Goal: Find specific fact: Find specific fact

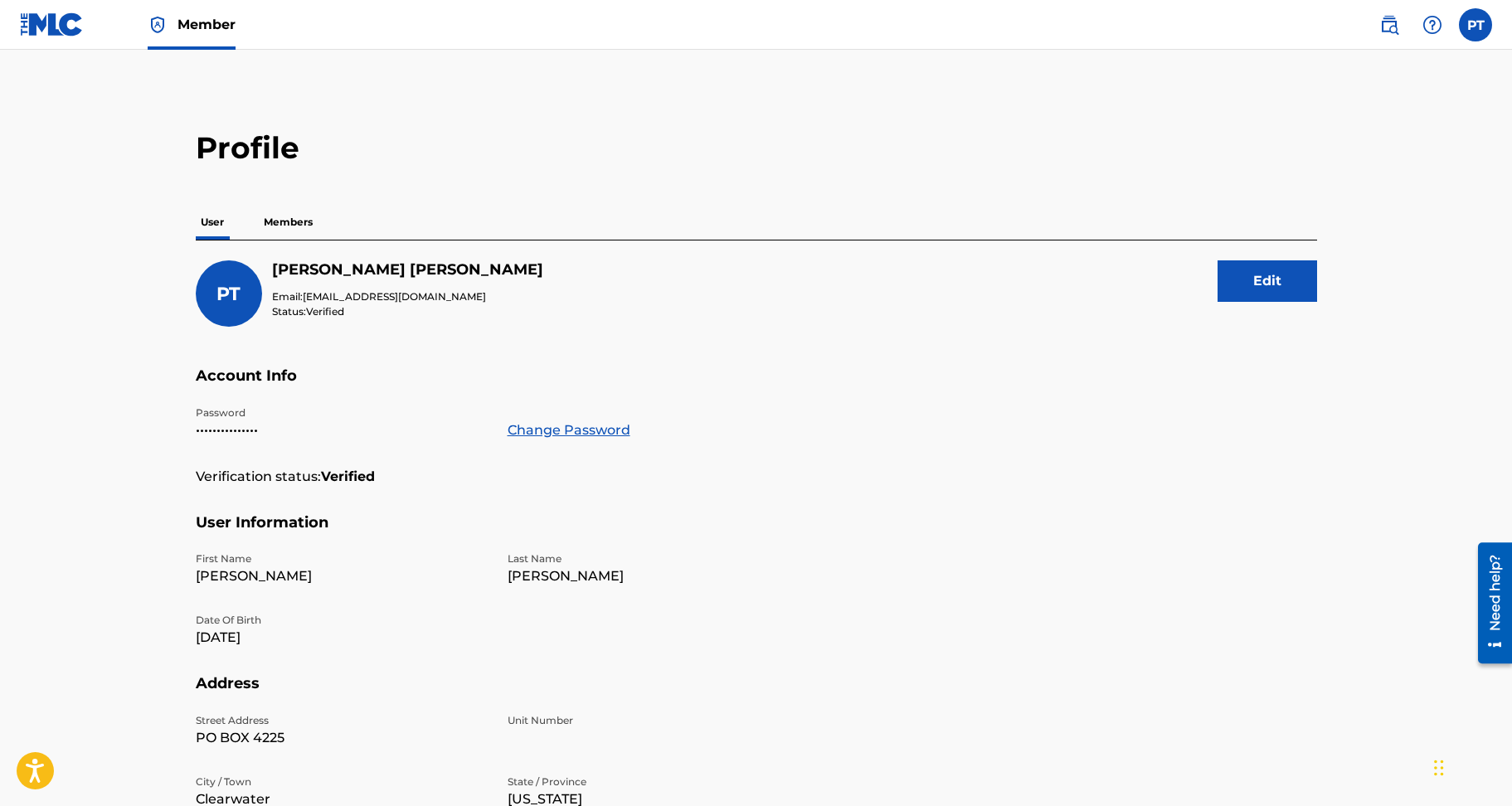
click at [53, 30] on img at bounding box center [52, 24] width 64 height 24
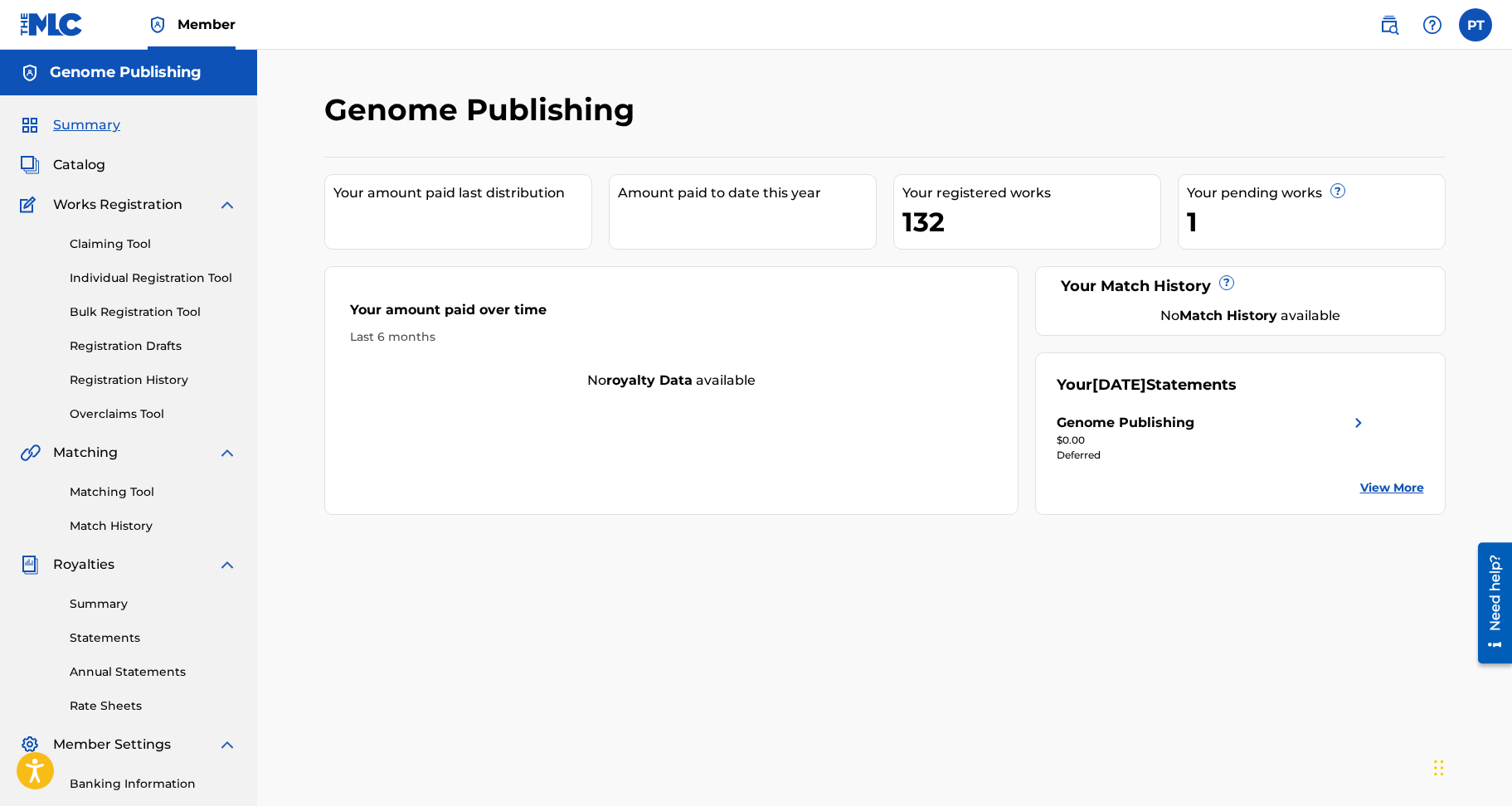
click at [119, 635] on link "Statements" at bounding box center [153, 638] width 168 height 18
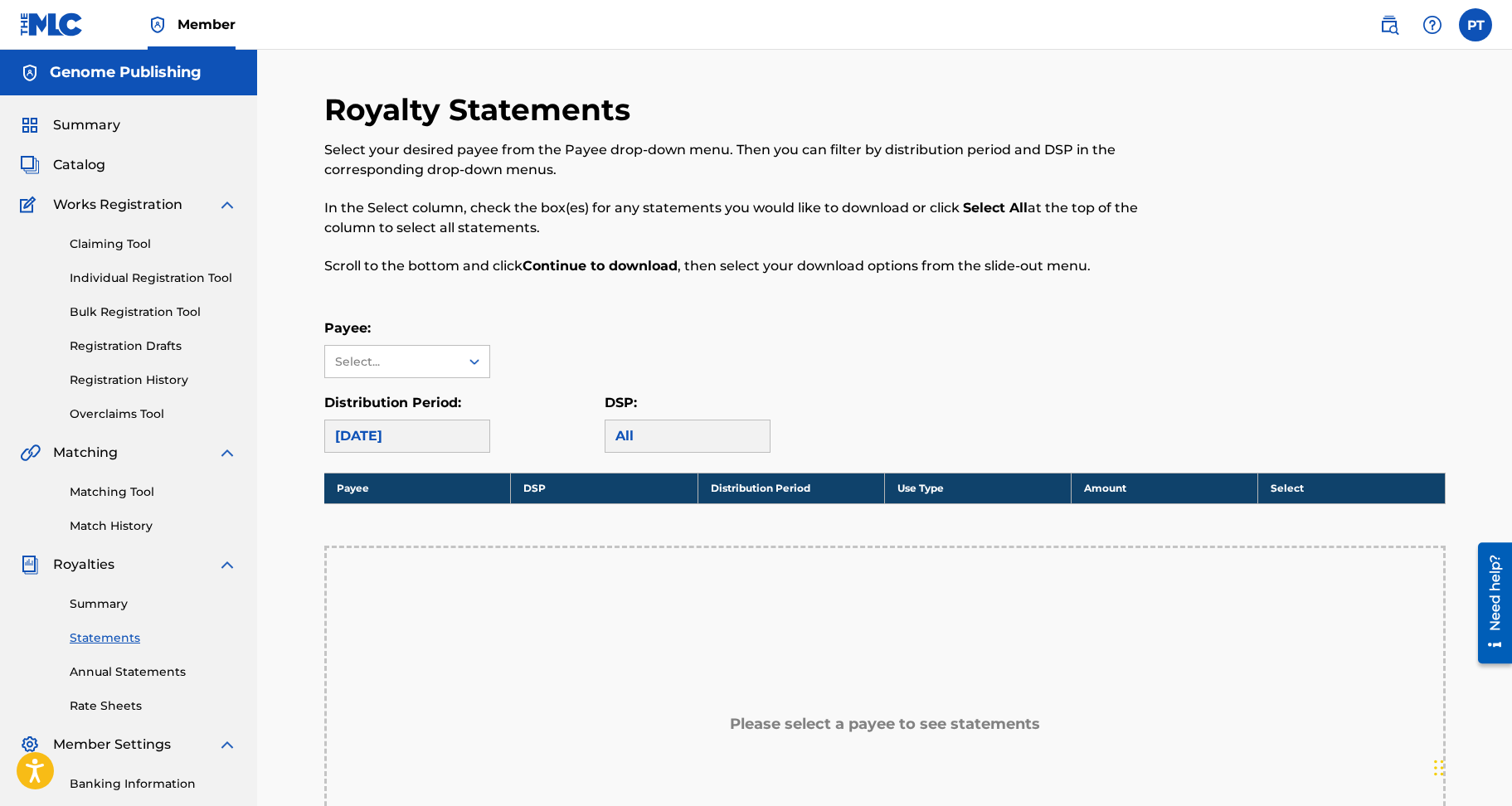
click at [412, 435] on div "[DATE]" at bounding box center [407, 436] width 166 height 33
click at [375, 360] on div "Select..." at bounding box center [391, 362] width 113 height 18
click at [612, 360] on div "Payee: Use Up and Down to choose options, press Enter to select the currently f…" at bounding box center [885, 348] width 1122 height 60
click at [392, 447] on div "[DATE]" at bounding box center [407, 436] width 166 height 33
click at [379, 440] on div "[DATE]" at bounding box center [407, 436] width 166 height 33
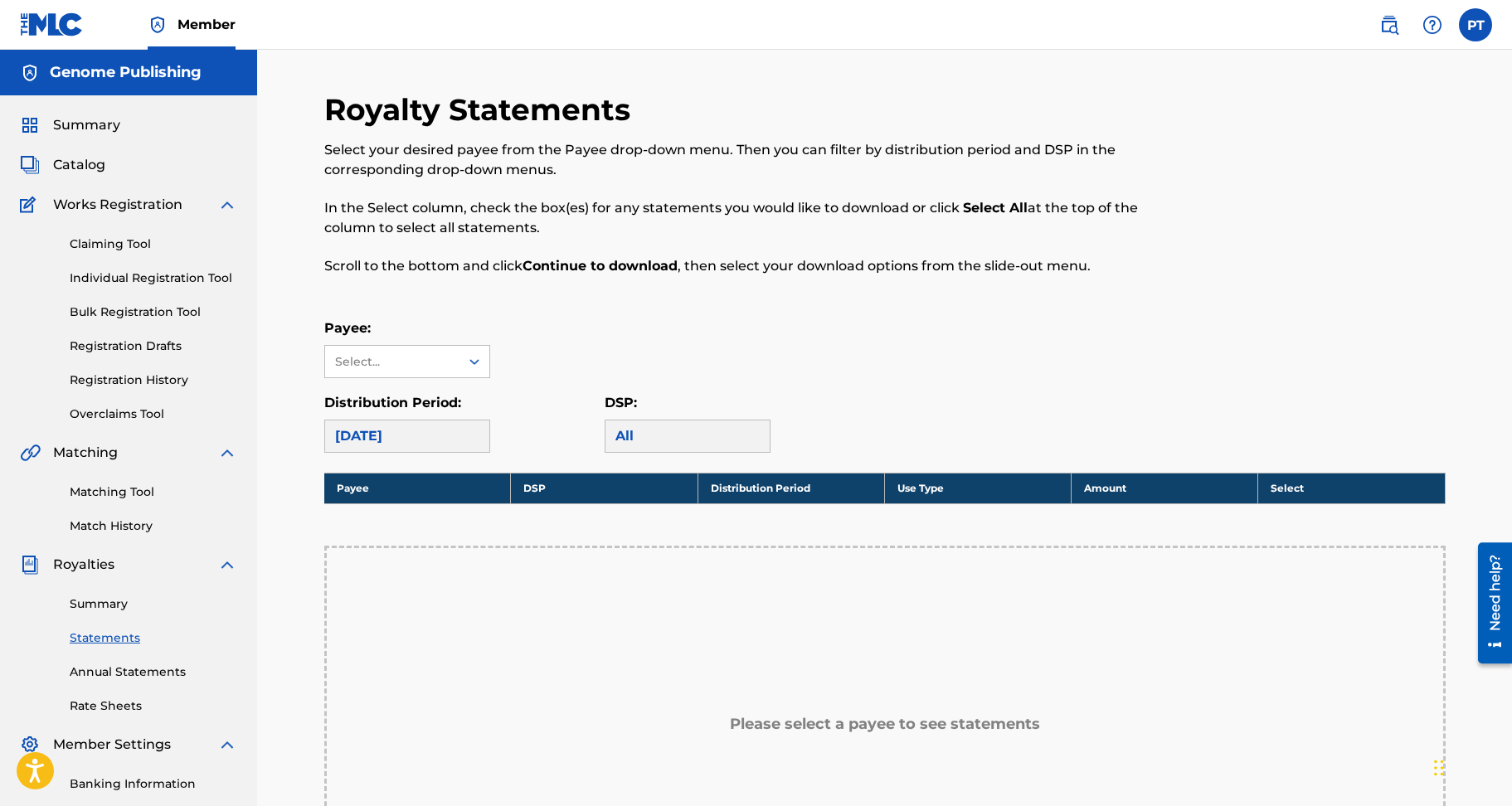
click at [127, 670] on link "Annual Statements" at bounding box center [153, 672] width 168 height 18
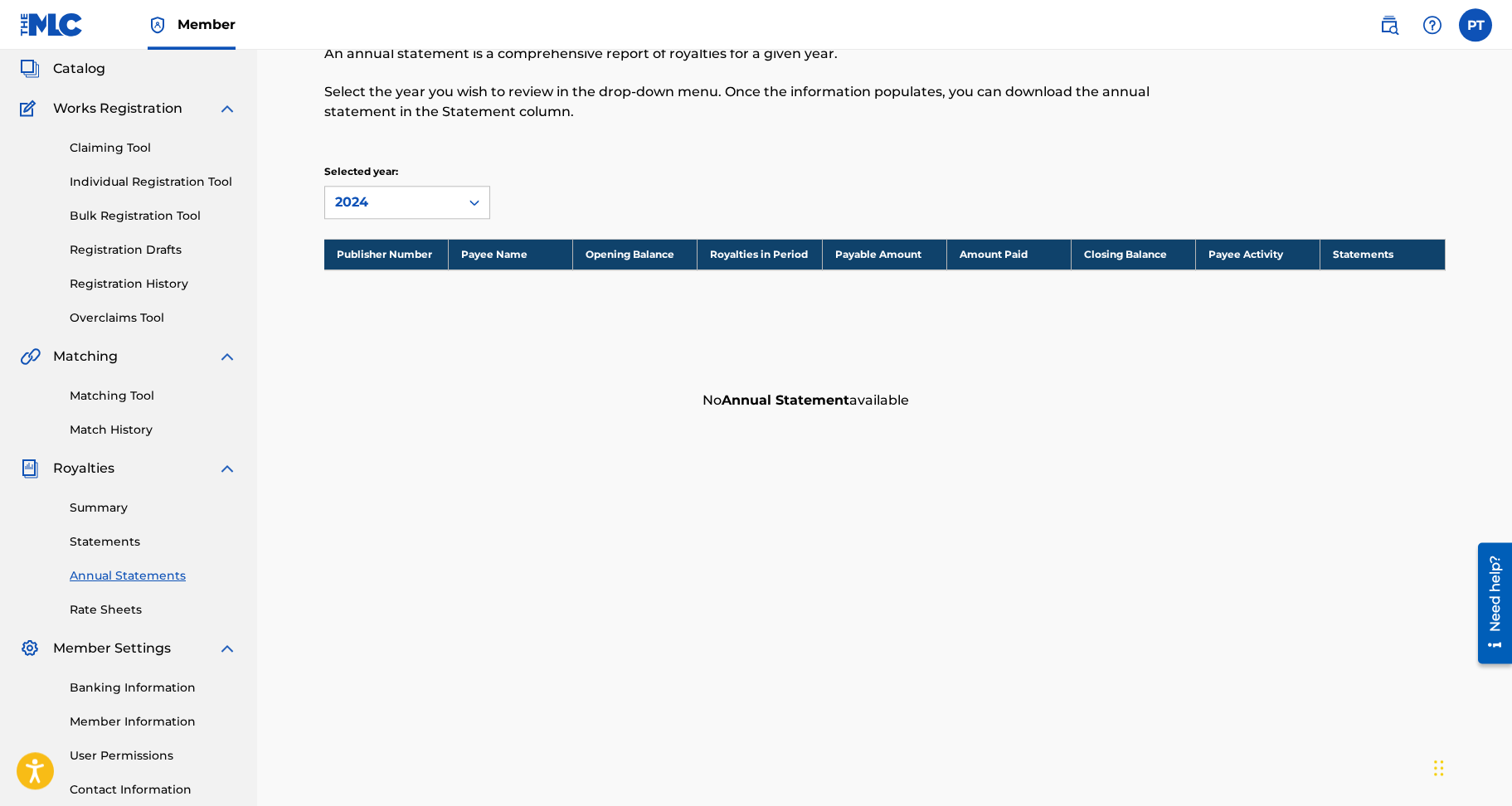
scroll to position [141, 0]
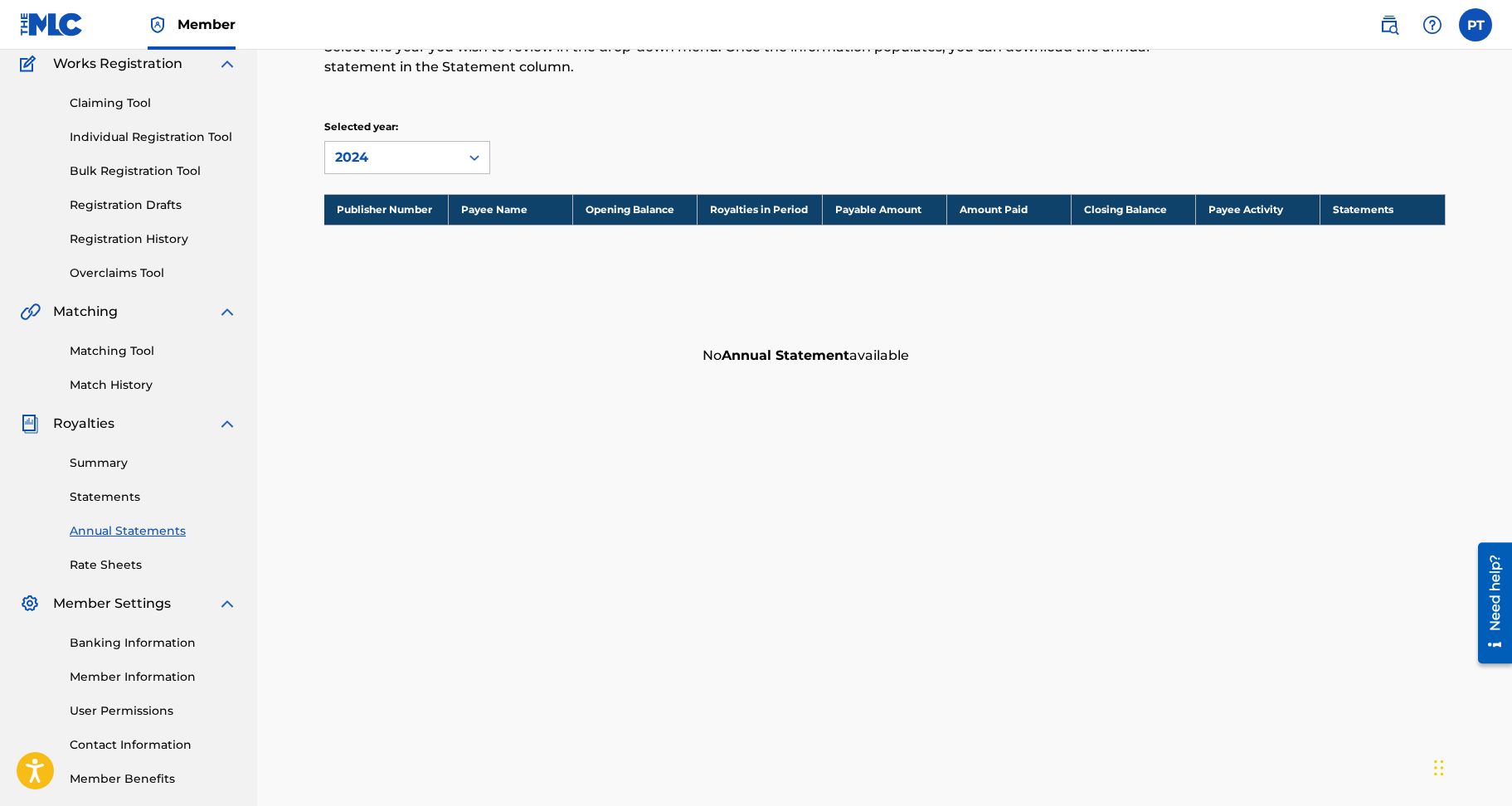
click at [136, 678] on link "Member Information" at bounding box center [153, 678] width 168 height 18
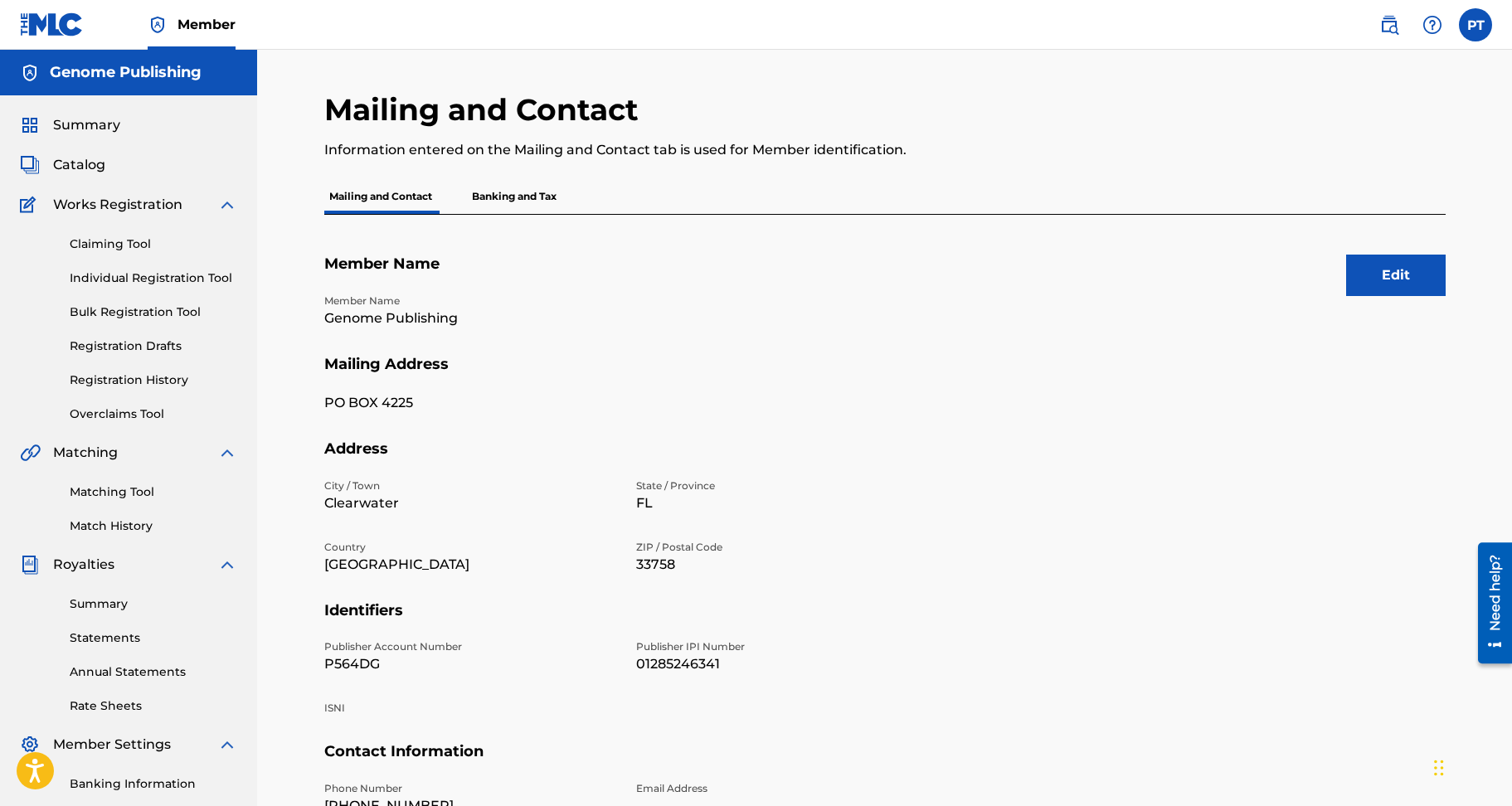
scroll to position [222, 0]
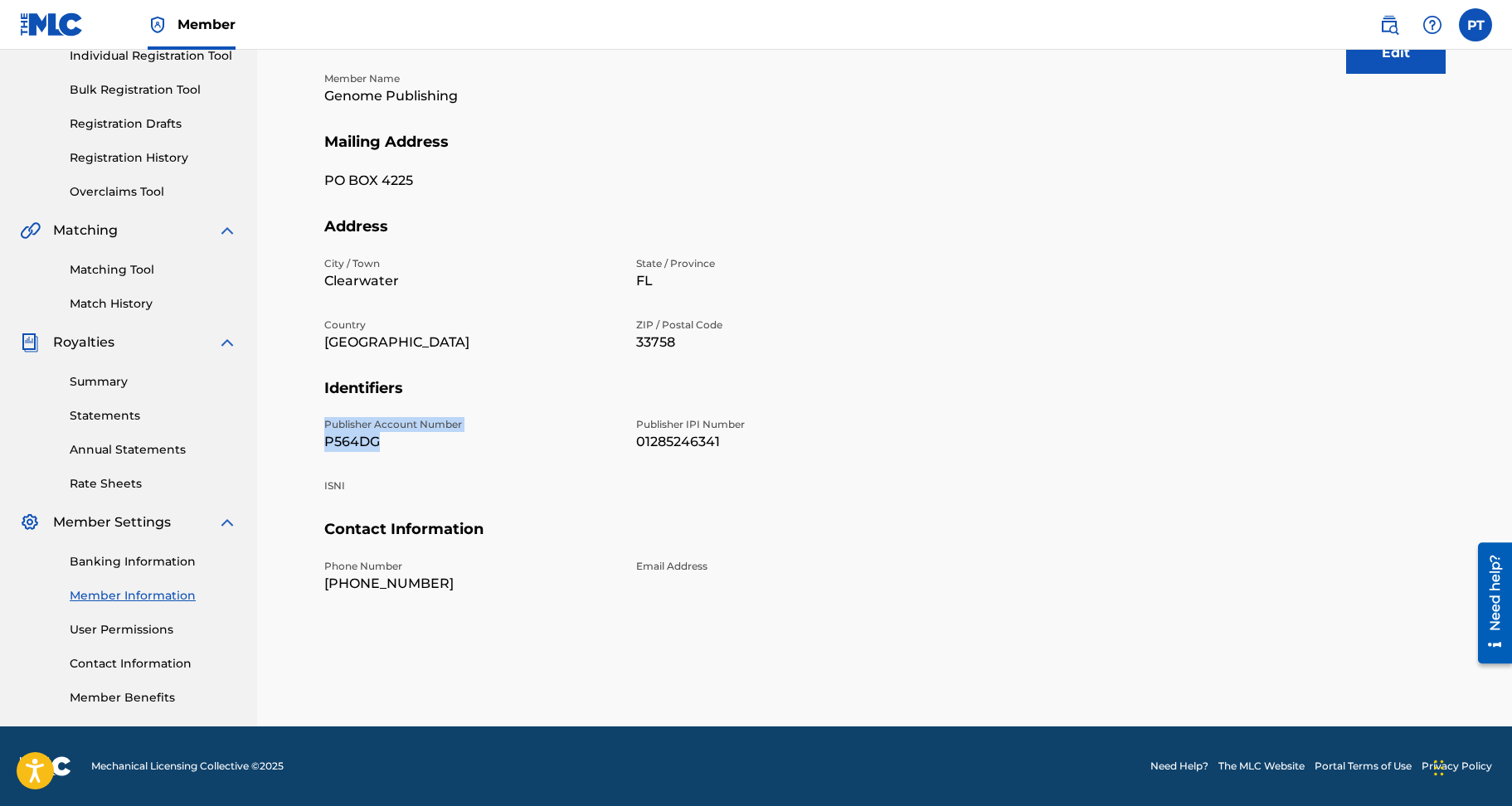
drag, startPoint x: 387, startPoint y: 441, endPoint x: 325, endPoint y: 424, distance: 64.3
click at [325, 424] on div "Publisher Account Number P564DG" at bounding box center [470, 434] width 292 height 35
copy div "Publisher Account Number P564DG"
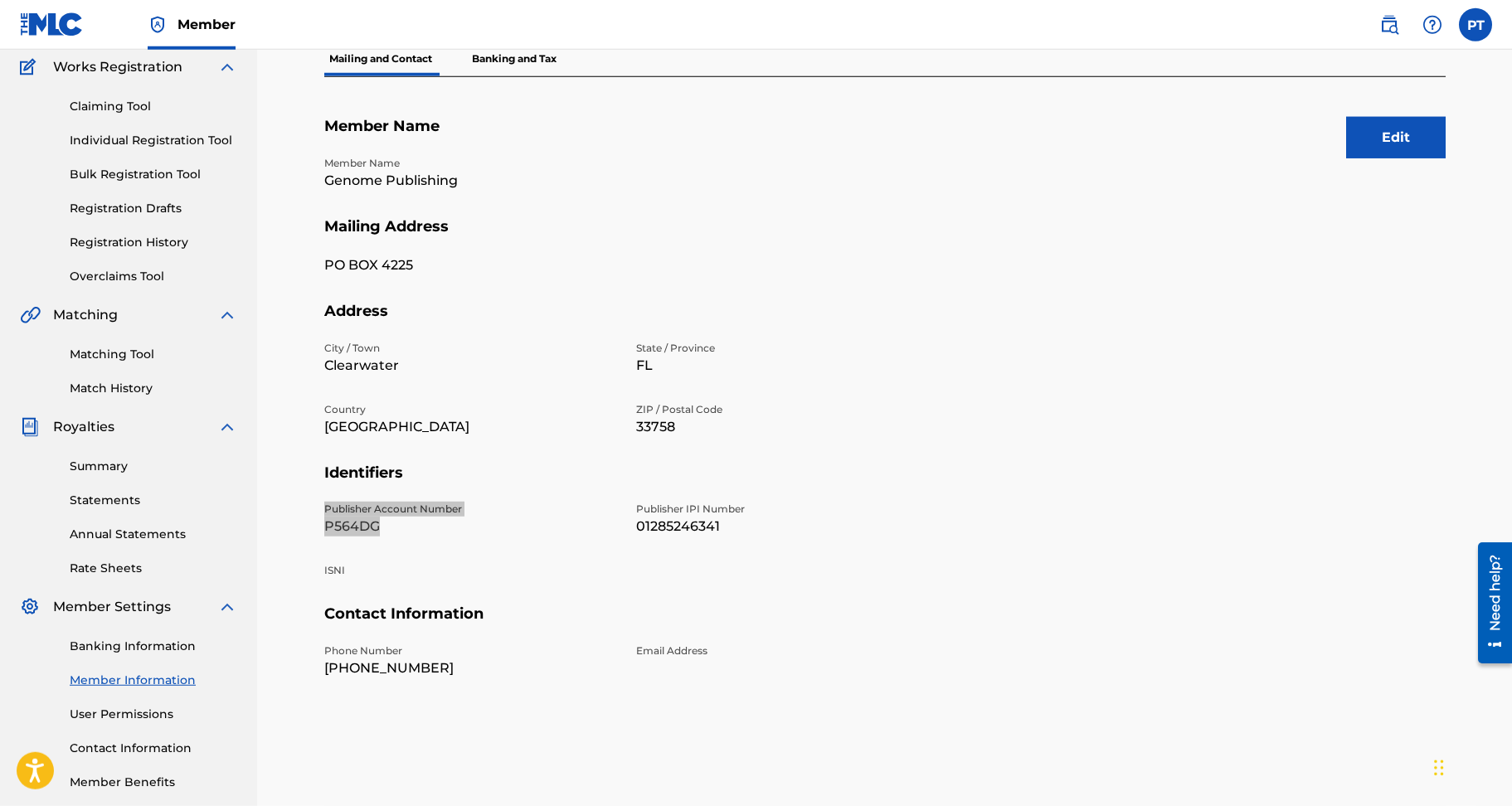
scroll to position [141, 0]
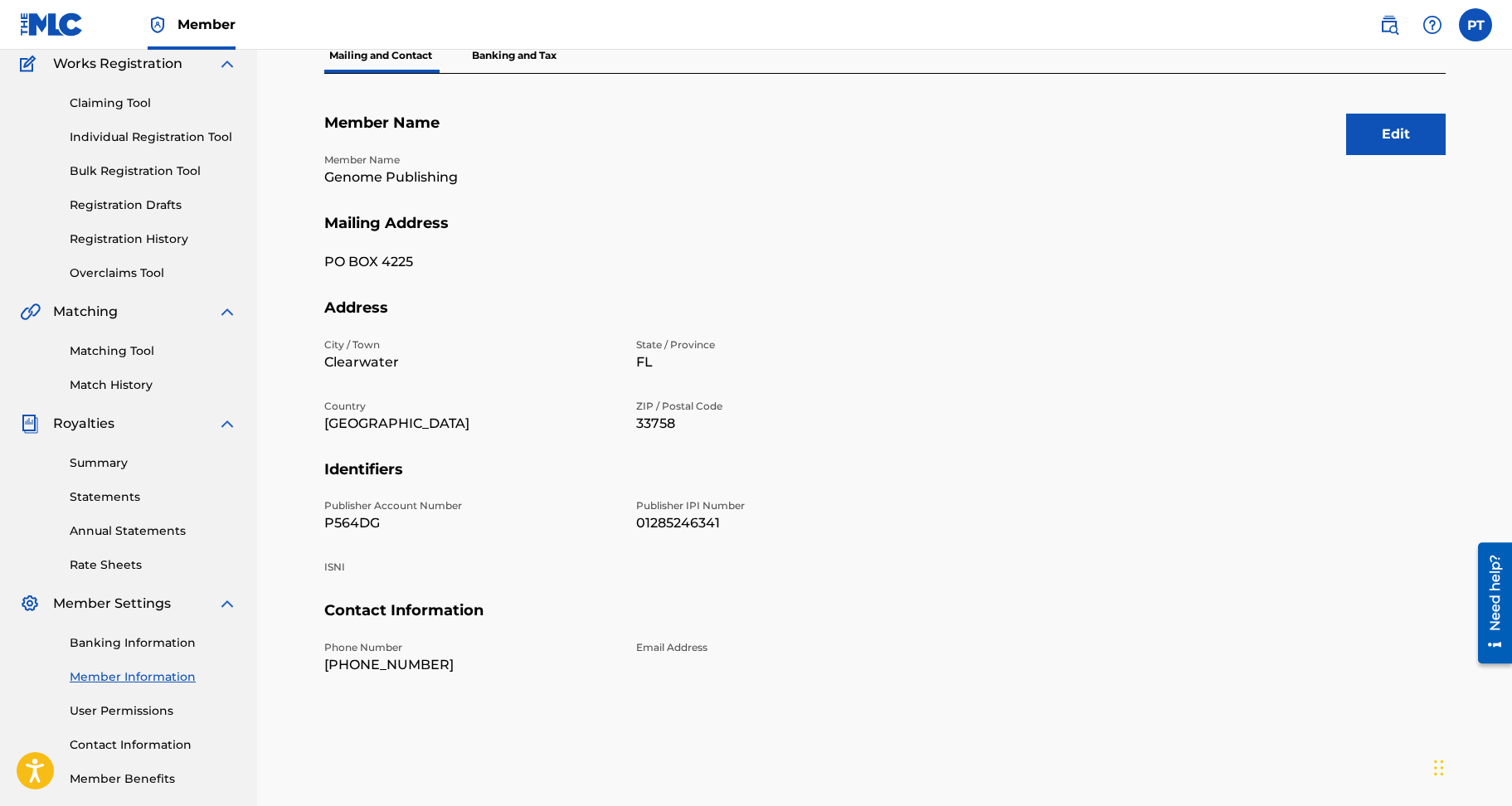
click at [666, 426] on p "33758" at bounding box center [782, 424] width 292 height 20
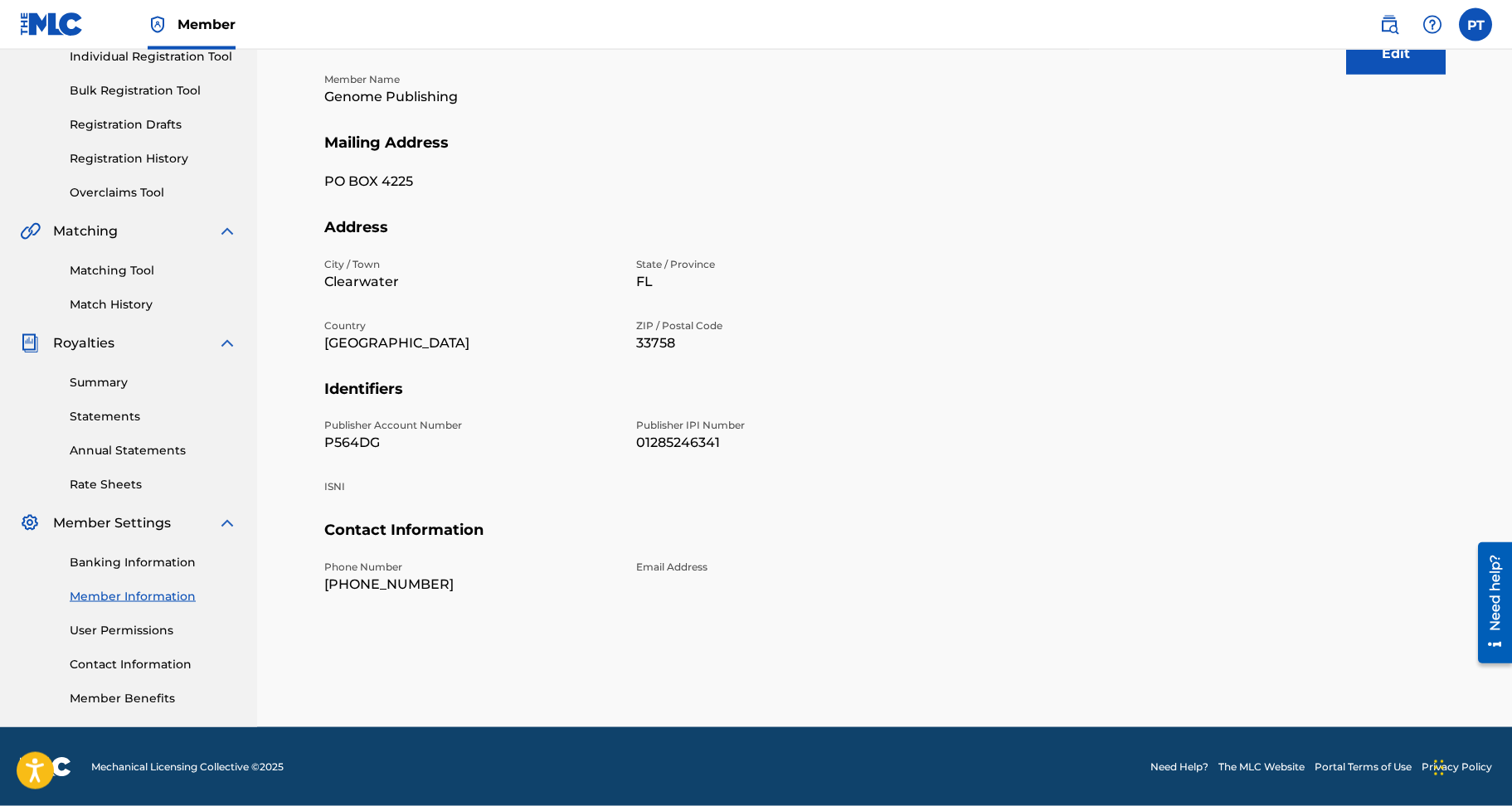
scroll to position [0, 0]
